Goal: Task Accomplishment & Management: Use online tool/utility

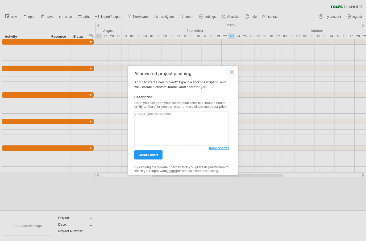
scroll to position [82, 0]
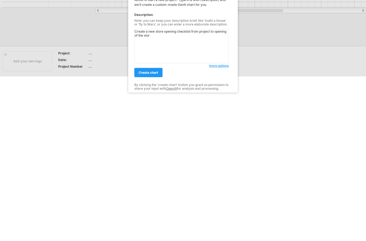
type textarea "Create a new store opening checklist from project to opening of the store"
click at [147, 150] on link "create chart" at bounding box center [148, 154] width 28 height 9
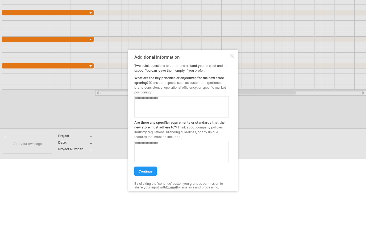
click at [171, 112] on textarea at bounding box center [181, 106] width 94 height 21
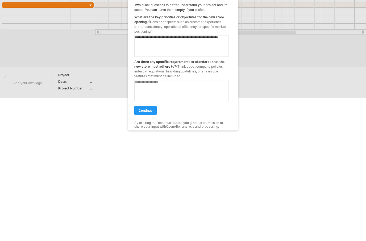
type textarea "**********"
click at [188, 141] on textarea at bounding box center [181, 151] width 94 height 21
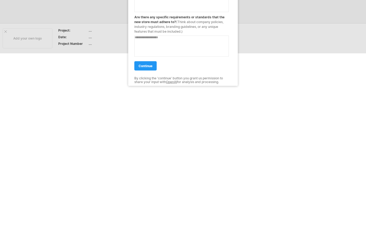
click at [146, 169] on span "continue" at bounding box center [145, 171] width 14 height 4
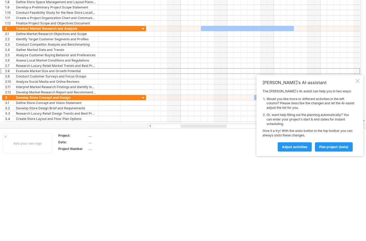
click at [329, 149] on span "plan project (beta)" at bounding box center [333, 147] width 29 height 4
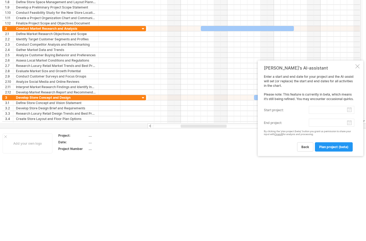
click at [355, 69] on div at bounding box center [357, 66] width 4 height 4
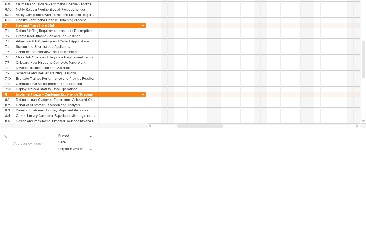
click at [158, 128] on div at bounding box center [253, 126] width 202 height 3
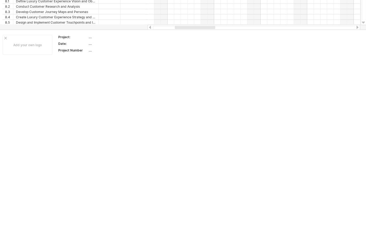
click at [86, 60] on input "**********" at bounding box center [56, 62] width 80 height 5
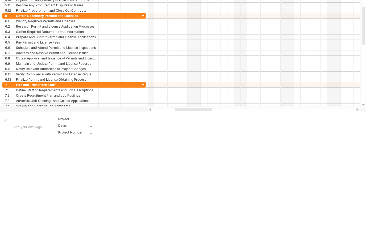
scroll to position [0, 0]
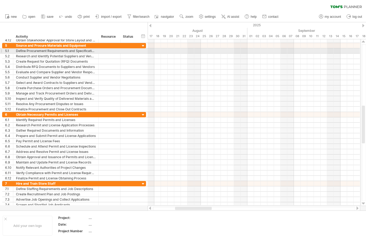
click at [149, 50] on div at bounding box center [253, 50] width 212 height 5
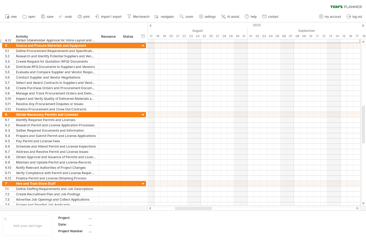
click at [146, 42] on div at bounding box center [147, 40] width 2 height 6
click at [143, 46] on div at bounding box center [143, 46] width 5 height 5
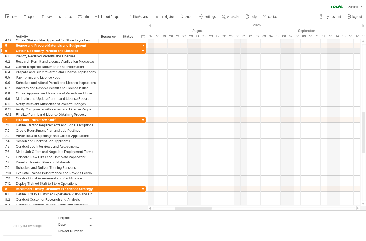
click at [143, 51] on div at bounding box center [143, 51] width 5 height 5
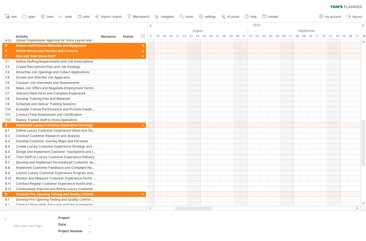
click at [146, 56] on div at bounding box center [143, 56] width 5 height 5
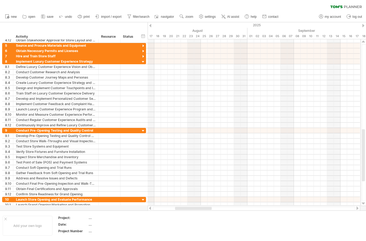
click at [146, 62] on div at bounding box center [143, 62] width 5 height 5
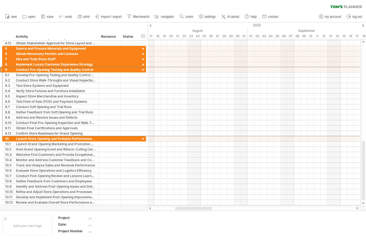
click at [145, 70] on div at bounding box center [143, 70] width 5 height 5
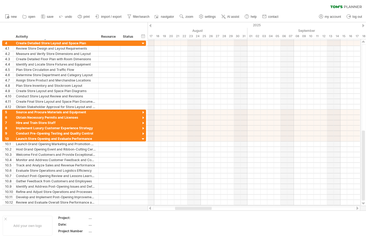
click at [145, 41] on div at bounding box center [143, 43] width 5 height 5
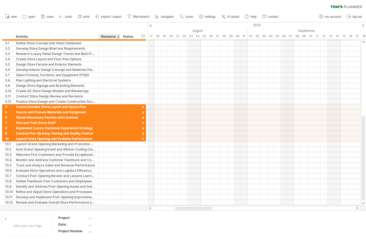
click at [144, 140] on div at bounding box center [143, 139] width 5 height 5
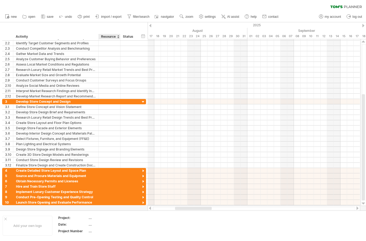
click at [145, 100] on div at bounding box center [143, 102] width 5 height 5
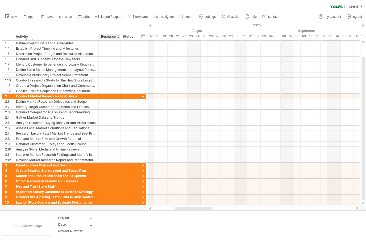
click at [144, 97] on div at bounding box center [143, 96] width 5 height 5
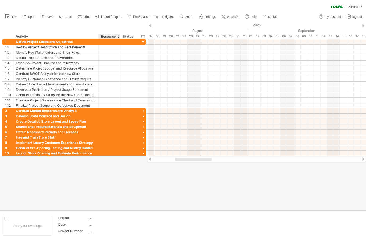
click at [145, 44] on div at bounding box center [143, 42] width 5 height 5
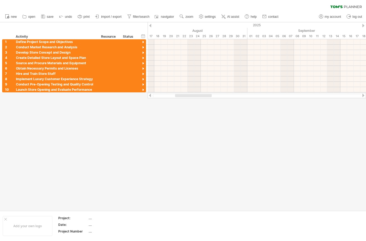
click at [110, 17] on span "import / export" at bounding box center [111, 17] width 20 height 4
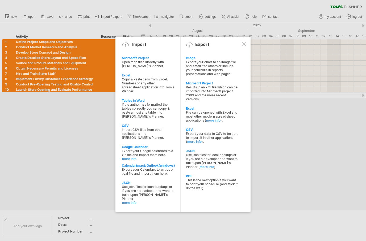
click at [288, 132] on div at bounding box center [183, 120] width 366 height 241
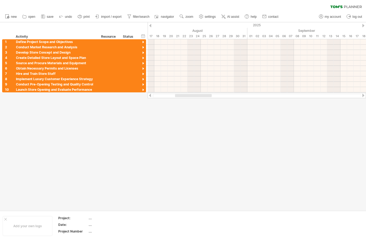
click at [138, 16] on span "filter/search" at bounding box center [141, 17] width 16 height 4
type input "**********"
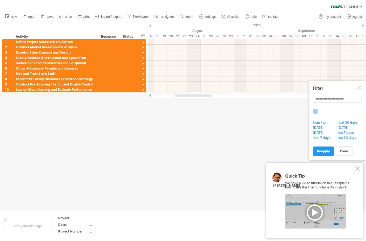
click at [358, 168] on div at bounding box center [357, 169] width 4 height 4
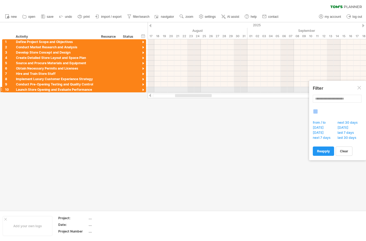
click at [358, 87] on div at bounding box center [359, 88] width 4 height 4
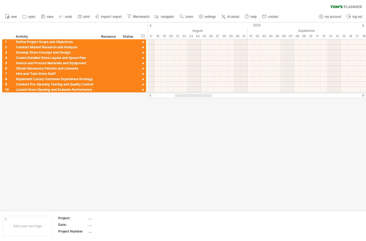
click at [166, 16] on span "navigator" at bounding box center [167, 17] width 13 height 4
click at [164, 16] on span "navigator" at bounding box center [167, 17] width 13 height 4
click at [208, 15] on span "settings" at bounding box center [210, 17] width 11 height 4
select select "*"
select select "**"
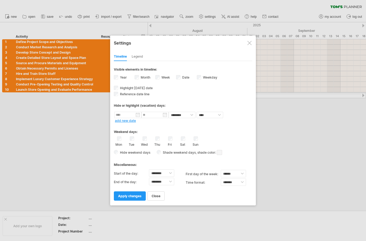
click at [249, 41] on div at bounding box center [249, 43] width 4 height 4
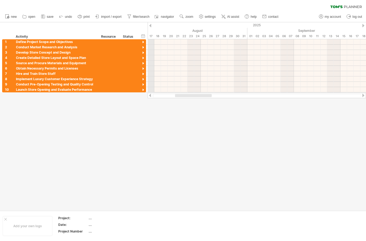
click at [152, 39] on div "17" at bounding box center [150, 36] width 7 height 6
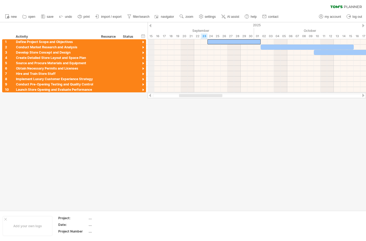
click at [212, 43] on div at bounding box center [233, 41] width 53 height 5
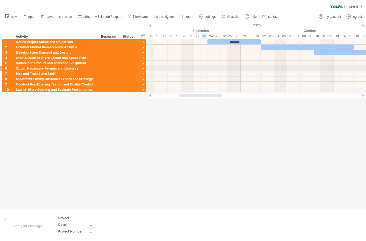
click at [247, 69] on div at bounding box center [256, 68] width 218 height 5
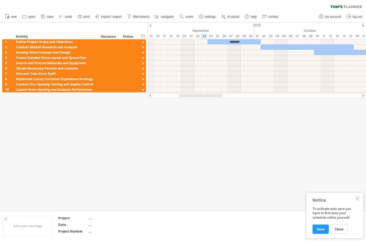
click at [322, 230] on span "Save" at bounding box center [320, 229] width 8 height 4
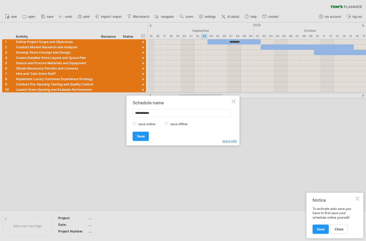
click at [142, 137] on span "Save" at bounding box center [141, 136] width 8 height 4
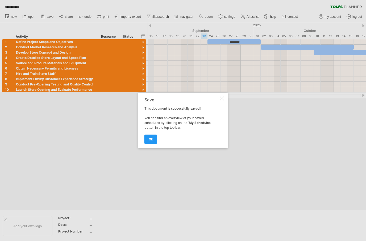
click at [147, 143] on link "ok" at bounding box center [150, 139] width 13 height 9
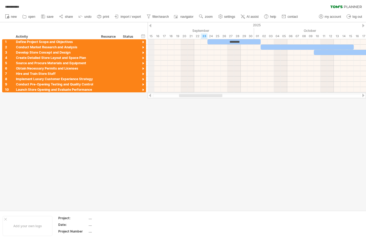
click at [332, 16] on span "my account" at bounding box center [332, 17] width 16 height 4
type input "**********"
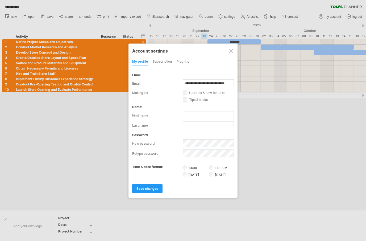
click at [270, 137] on div at bounding box center [183, 120] width 366 height 241
